Goal: Information Seeking & Learning: Learn about a topic

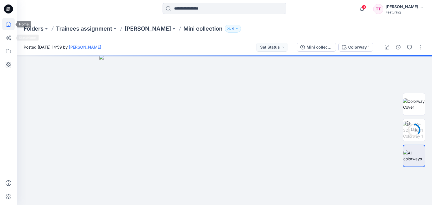
click at [11, 25] on icon at bounding box center [8, 24] width 5 height 5
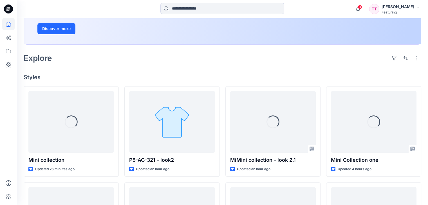
scroll to position [113, 0]
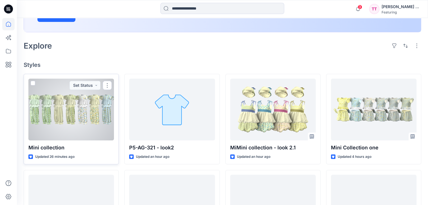
click at [63, 106] on div at bounding box center [71, 110] width 86 height 62
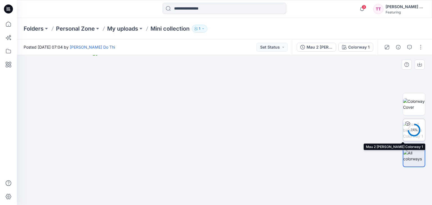
click at [416, 129] on div "74 %" at bounding box center [414, 130] width 14 height 5
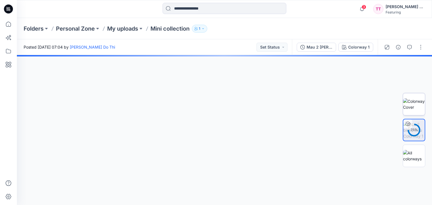
click at [418, 110] on img at bounding box center [414, 104] width 22 height 12
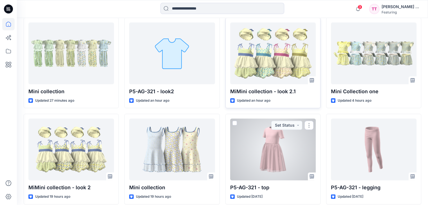
scroll to position [141, 0]
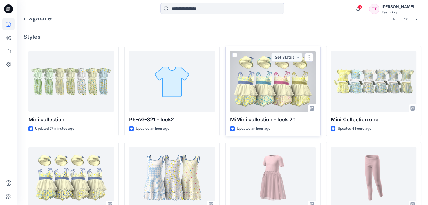
click at [261, 128] on p "Updated an hour ago" at bounding box center [253, 129] width 33 height 6
click at [271, 111] on div at bounding box center [273, 82] width 86 height 62
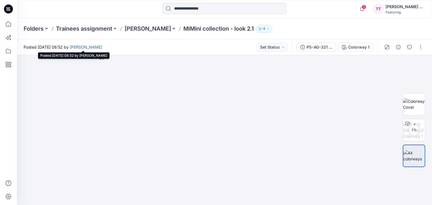
drag, startPoint x: 97, startPoint y: 47, endPoint x: 106, endPoint y: 46, distance: 8.5
click at [102, 46] on span "Posted Saturday, September 27, 2025 08:52 by Nguyen Phuong" at bounding box center [63, 47] width 79 height 6
click at [263, 102] on img at bounding box center [224, 130] width 250 height 150
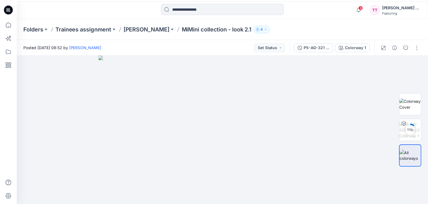
scroll to position [141, 0]
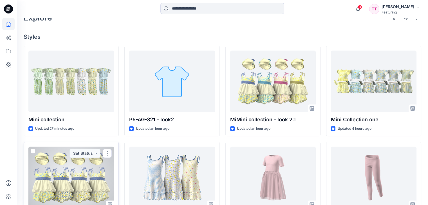
click at [84, 193] on div at bounding box center [71, 178] width 86 height 62
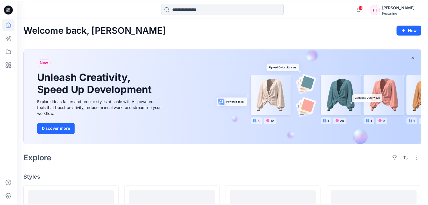
scroll to position [141, 0]
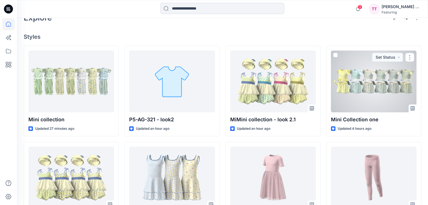
click at [380, 96] on div at bounding box center [374, 82] width 86 height 62
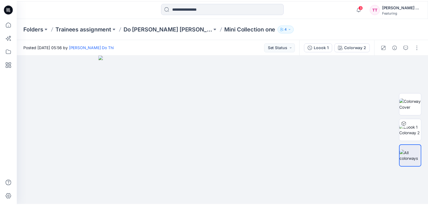
scroll to position [93, 0]
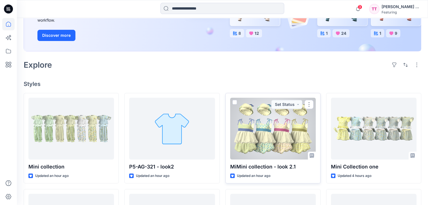
click at [272, 139] on div at bounding box center [273, 129] width 86 height 62
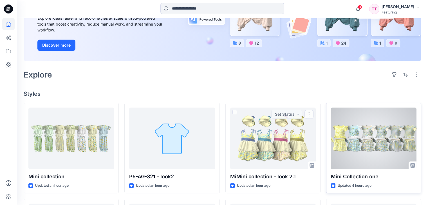
scroll to position [93, 0]
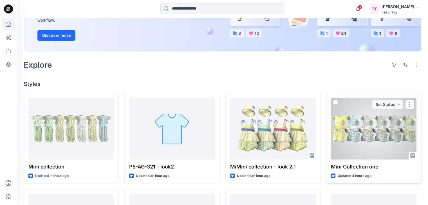
click at [367, 135] on div at bounding box center [374, 129] width 86 height 62
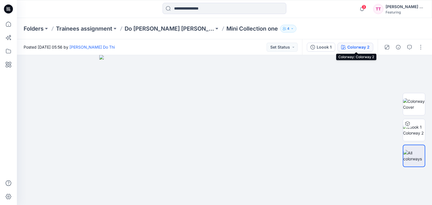
click at [355, 46] on div "Colorway 2" at bounding box center [358, 47] width 22 height 6
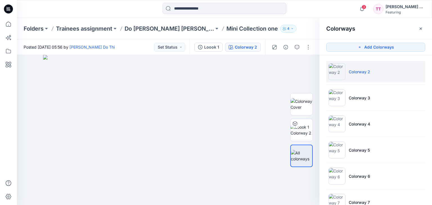
click at [358, 73] on p "Colorway 2" at bounding box center [359, 72] width 21 height 6
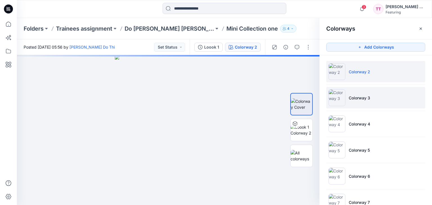
click at [337, 99] on img at bounding box center [337, 97] width 17 height 17
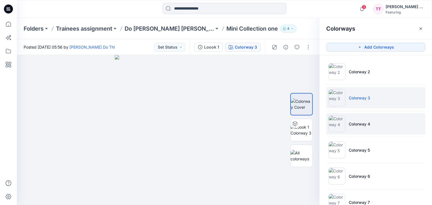
click at [337, 124] on img at bounding box center [337, 124] width 17 height 17
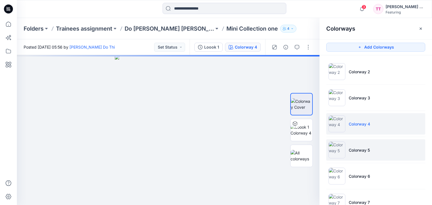
click at [346, 148] on li "Colorway 5" at bounding box center [375, 150] width 99 height 21
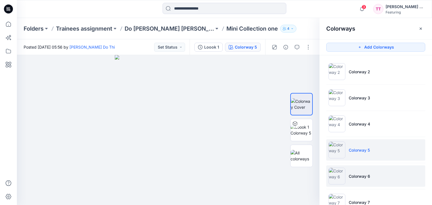
click at [341, 175] on img at bounding box center [337, 176] width 17 height 17
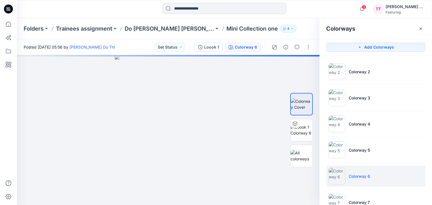
scroll to position [18, 0]
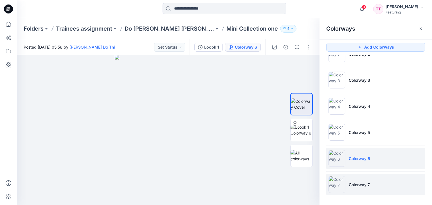
click at [338, 178] on img at bounding box center [337, 184] width 17 height 17
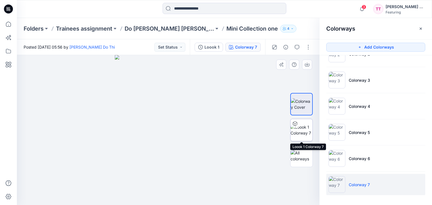
click at [303, 127] on img at bounding box center [302, 130] width 22 height 12
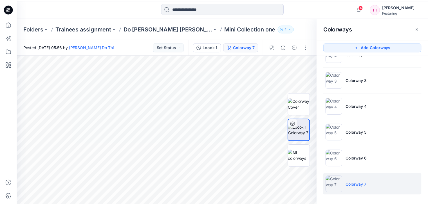
scroll to position [93, 0]
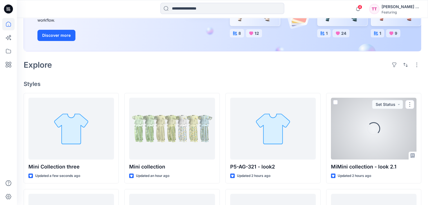
click at [351, 154] on div "Loading..." at bounding box center [374, 129] width 86 height 62
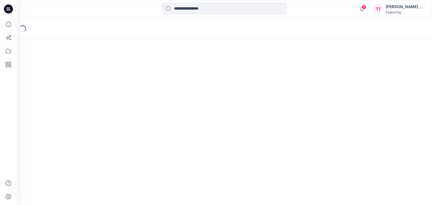
click at [351, 154] on div "Loading..." at bounding box center [224, 111] width 415 height 187
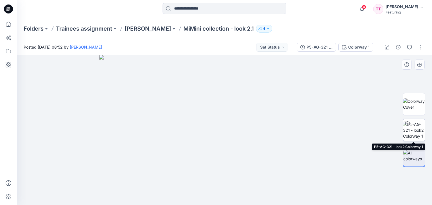
click at [415, 129] on img at bounding box center [414, 131] width 22 height 18
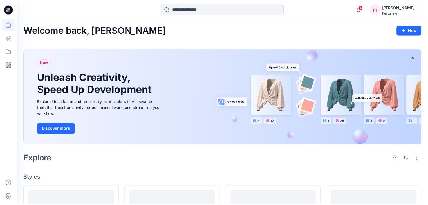
scroll to position [93, 0]
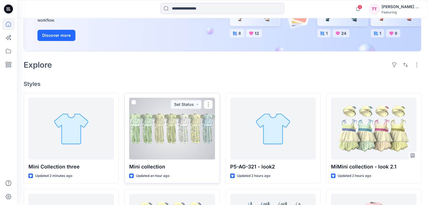
click at [181, 132] on div at bounding box center [172, 129] width 86 height 62
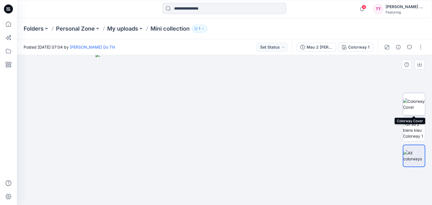
click at [416, 106] on img at bounding box center [414, 104] width 22 height 12
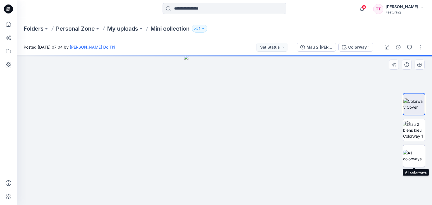
click at [413, 156] on img at bounding box center [414, 156] width 22 height 12
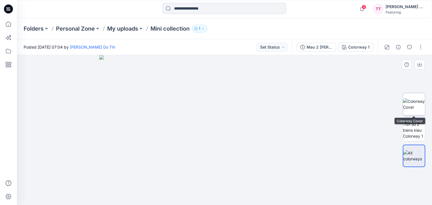
click at [415, 109] on img at bounding box center [414, 104] width 22 height 12
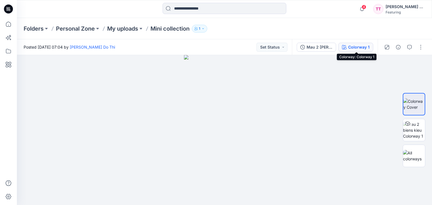
click at [351, 44] on div "Colorway 1" at bounding box center [358, 47] width 21 height 6
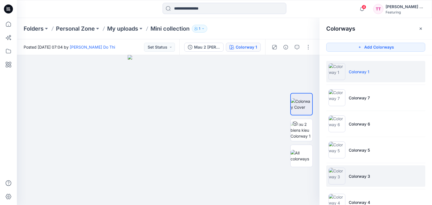
click at [339, 174] on img at bounding box center [337, 176] width 17 height 17
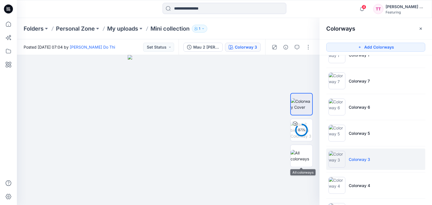
scroll to position [44, 0]
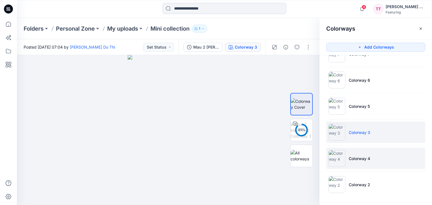
click at [347, 161] on li "Colorway 4" at bounding box center [375, 158] width 99 height 21
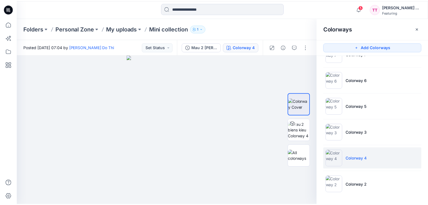
scroll to position [93, 0]
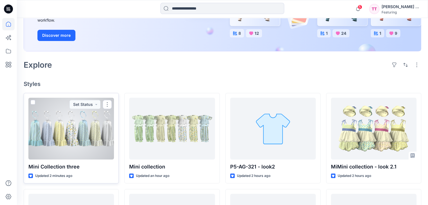
click at [78, 138] on div at bounding box center [71, 129] width 86 height 62
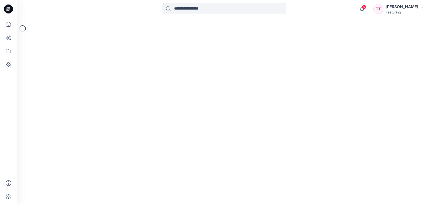
click at [78, 138] on div "Loading..." at bounding box center [224, 111] width 415 height 187
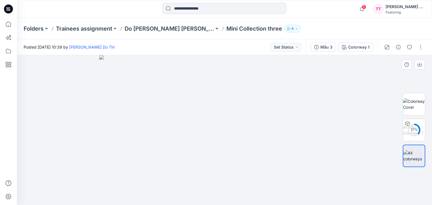
click at [282, 108] on img at bounding box center [224, 130] width 250 height 150
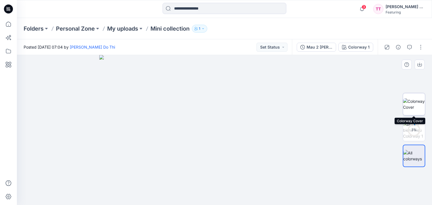
click at [415, 102] on img at bounding box center [414, 104] width 22 height 12
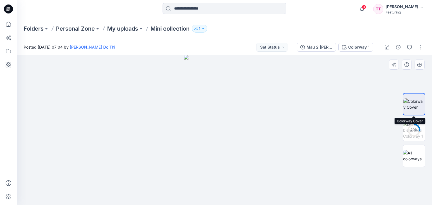
click at [411, 103] on img at bounding box center [413, 104] width 21 height 12
click at [418, 150] on img at bounding box center [414, 156] width 22 height 12
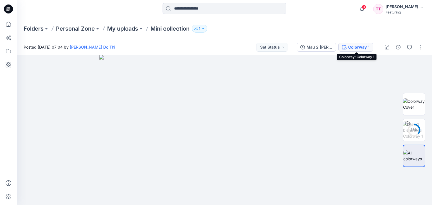
click at [353, 46] on div "Colorway 1" at bounding box center [358, 47] width 21 height 6
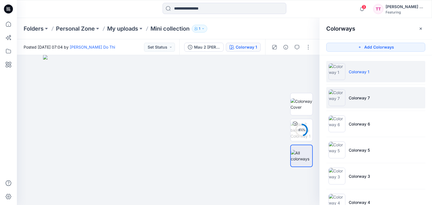
click at [340, 99] on img at bounding box center [337, 97] width 17 height 17
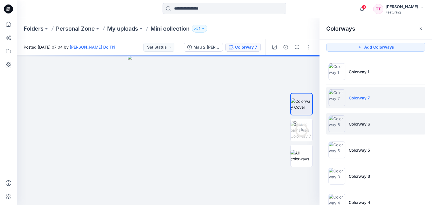
click at [343, 120] on img at bounding box center [337, 124] width 17 height 17
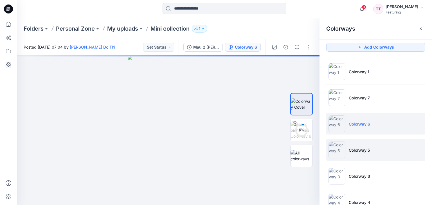
click at [336, 148] on img at bounding box center [337, 150] width 17 height 17
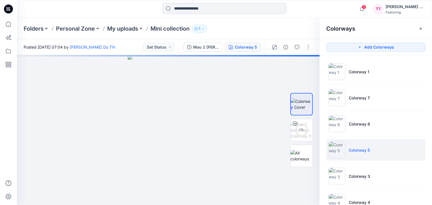
scroll to position [28, 0]
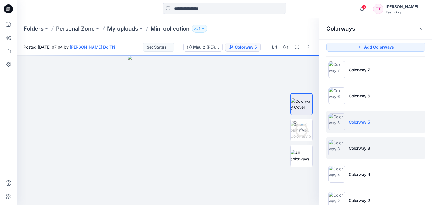
click at [340, 149] on img at bounding box center [337, 148] width 17 height 17
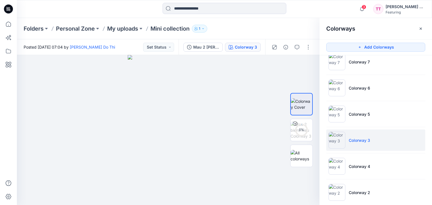
scroll to position [44, 0]
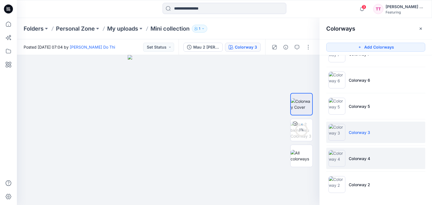
click at [341, 159] on img at bounding box center [337, 158] width 17 height 17
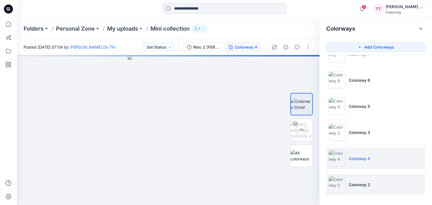
click at [343, 186] on img at bounding box center [337, 184] width 17 height 17
